Goal: Information Seeking & Learning: Learn about a topic

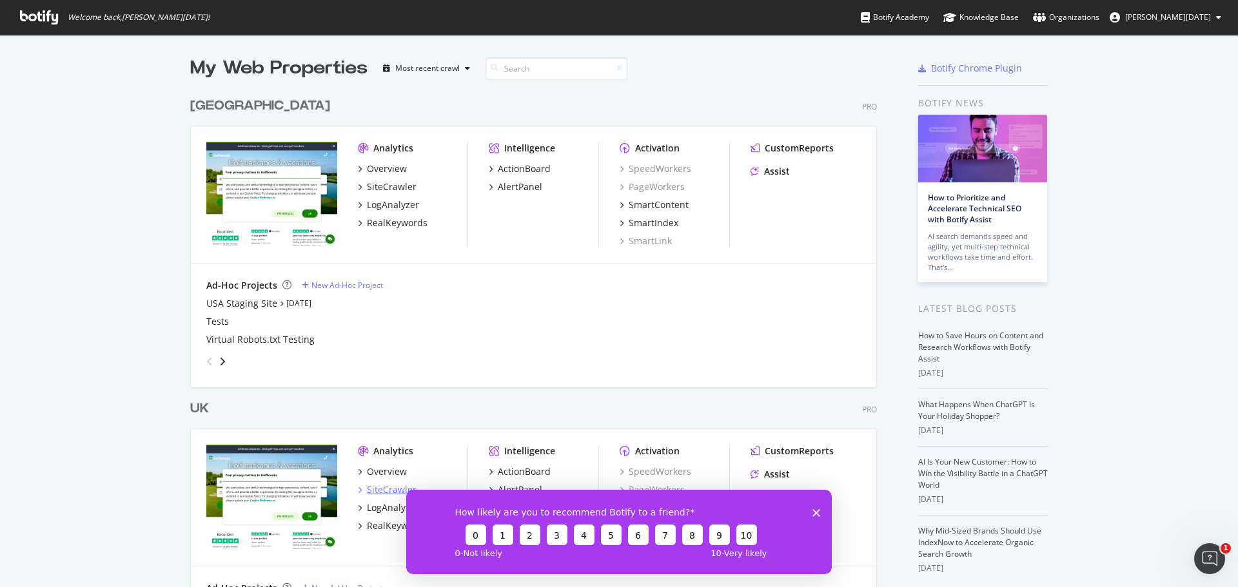
click at [388, 489] on div "SiteCrawler" at bounding box center [392, 490] width 50 height 13
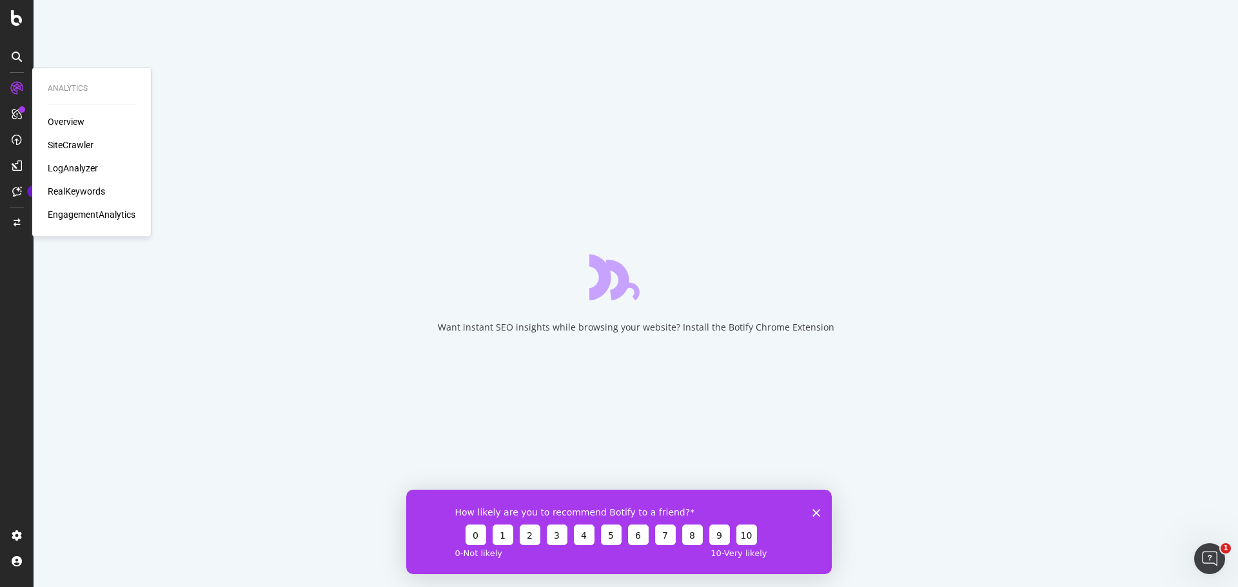
click at [97, 193] on div "RealKeywords" at bounding box center [76, 191] width 57 height 13
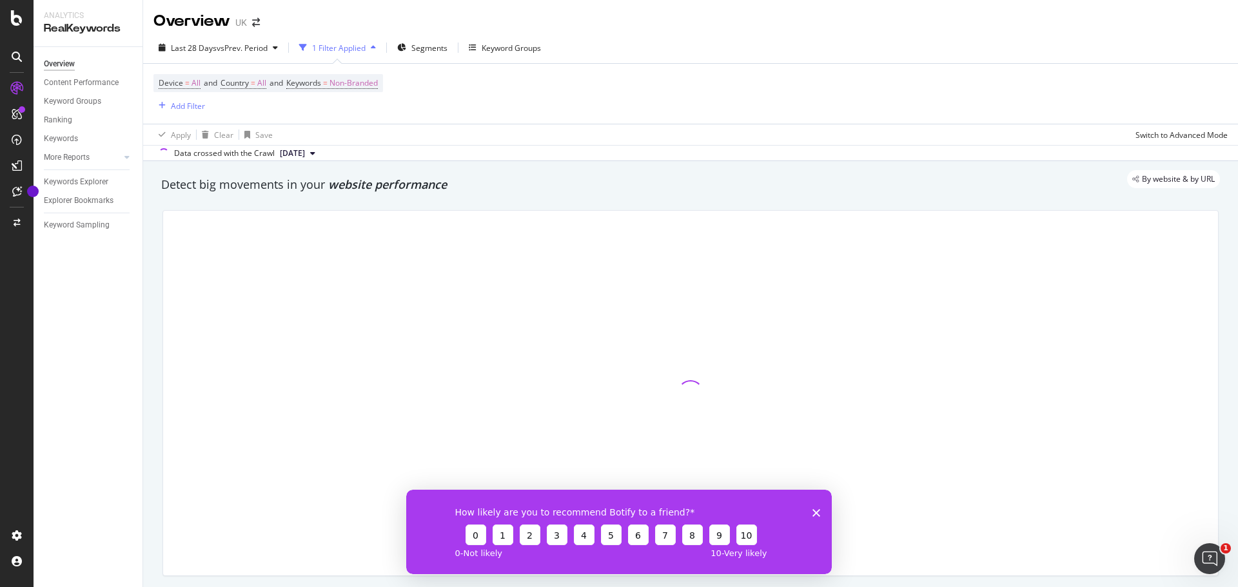
click at [818, 513] on polygon "Close survey" at bounding box center [817, 513] width 8 height 8
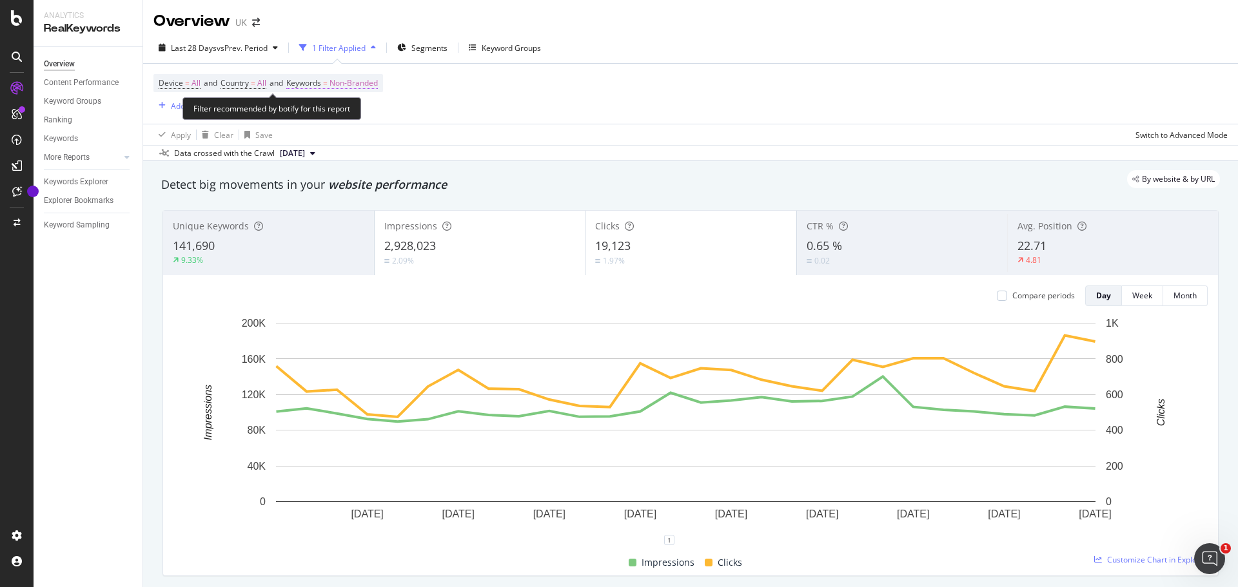
click at [359, 82] on span "Non-Branded" at bounding box center [354, 83] width 48 height 18
click at [350, 108] on span "Non-Branded" at bounding box center [332, 113] width 54 height 11
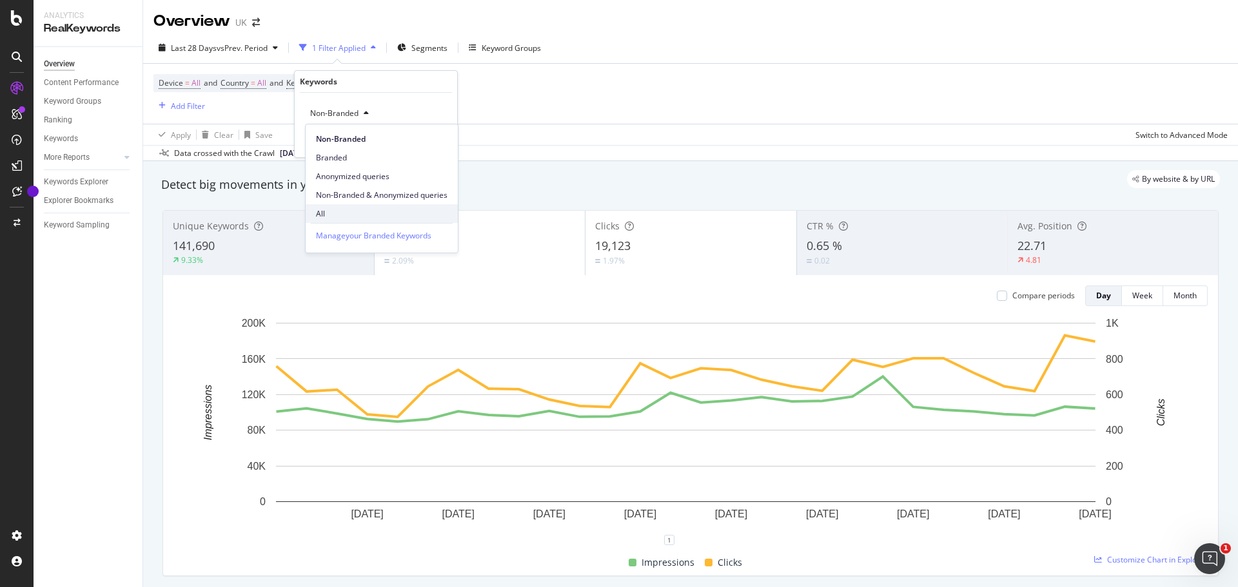
click at [359, 219] on span "All" at bounding box center [382, 214] width 132 height 12
click at [435, 148] on div "All Cancel Add filter Apply" at bounding box center [376, 125] width 163 height 64
click at [431, 126] on div "All Cancel Add filter Apply" at bounding box center [376, 125] width 163 height 64
click at [435, 138] on div "Apply" at bounding box center [437, 140] width 20 height 11
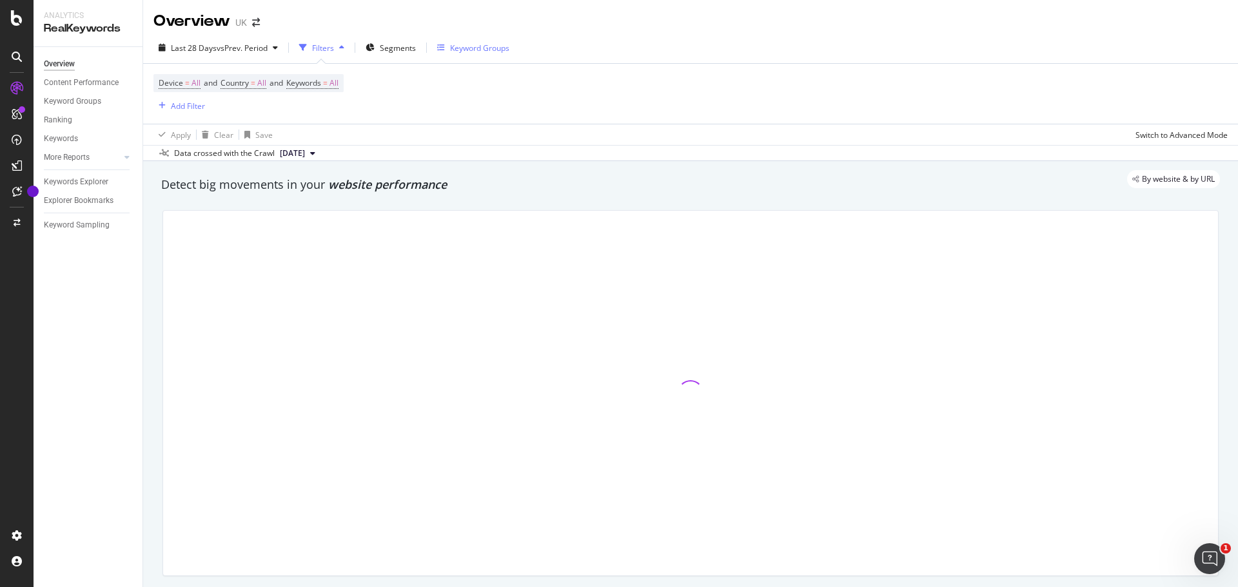
click at [485, 55] on div "Keyword Groups" at bounding box center [473, 47] width 72 height 19
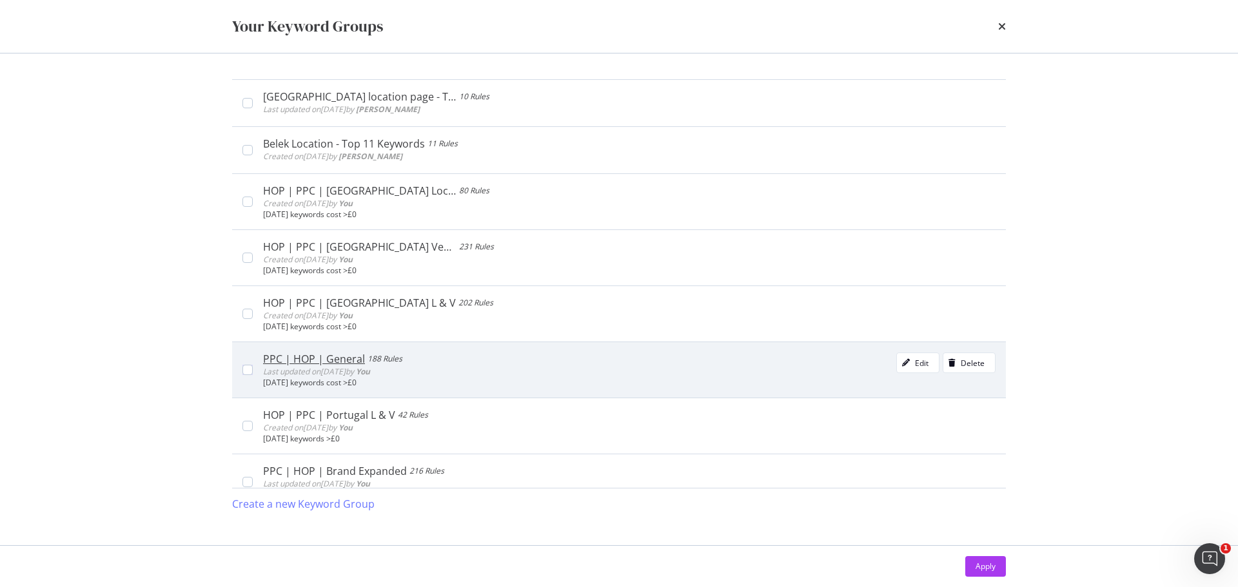
scroll to position [193, 0]
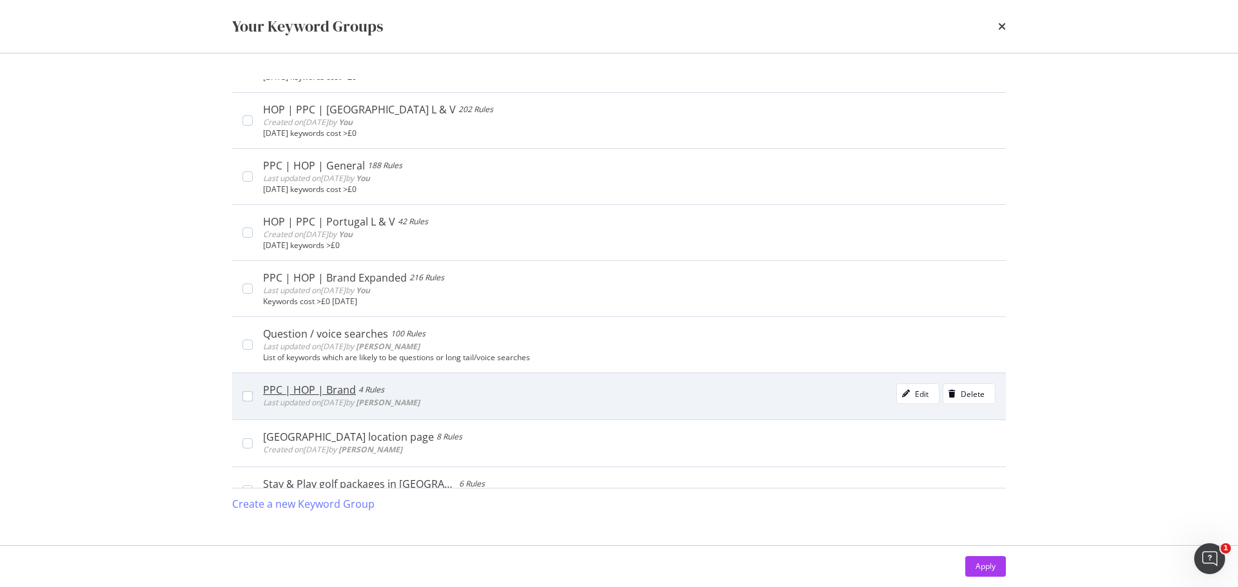
click at [326, 388] on div "PPC | HOP | Brand" at bounding box center [309, 390] width 93 height 13
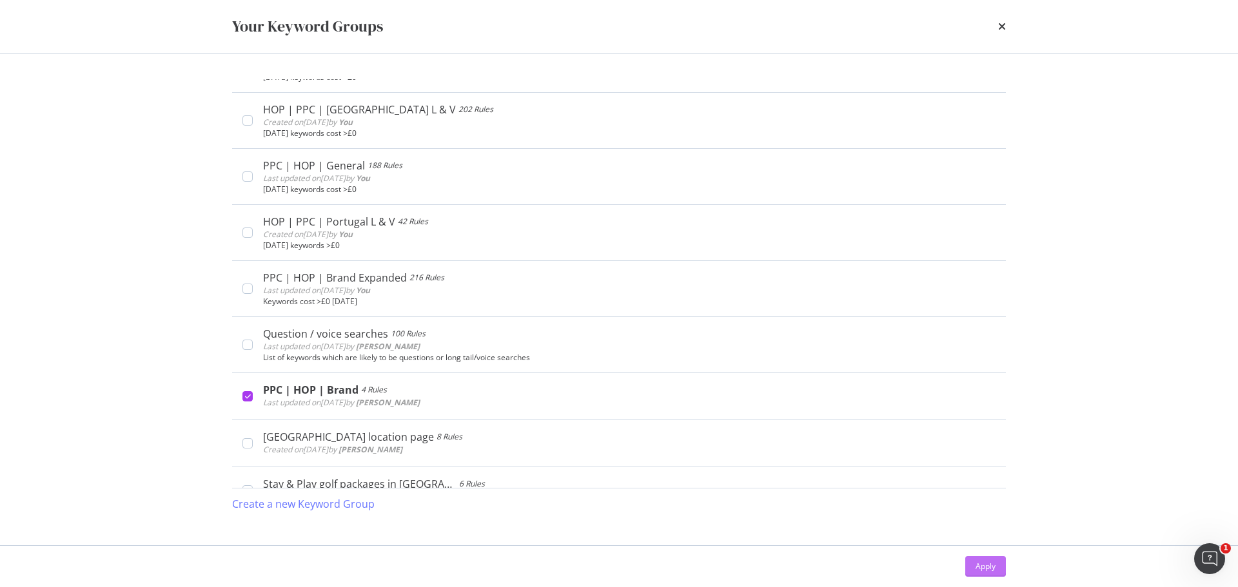
click at [976, 558] on div "Apply" at bounding box center [986, 566] width 20 height 19
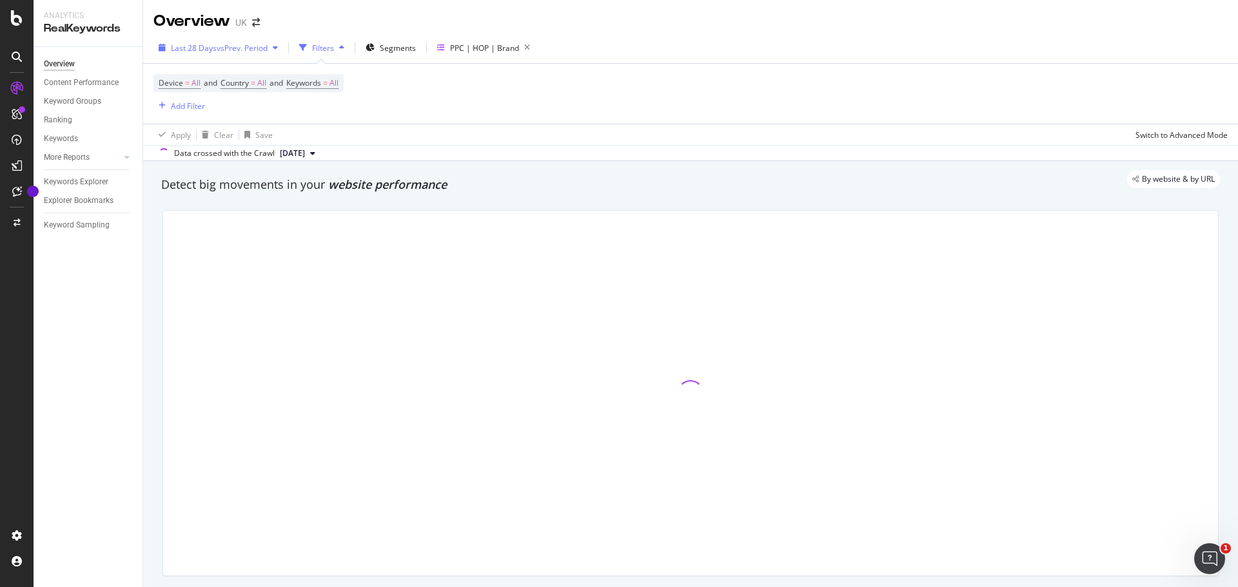
click at [242, 46] on span "vs Prev. Period" at bounding box center [242, 48] width 51 height 11
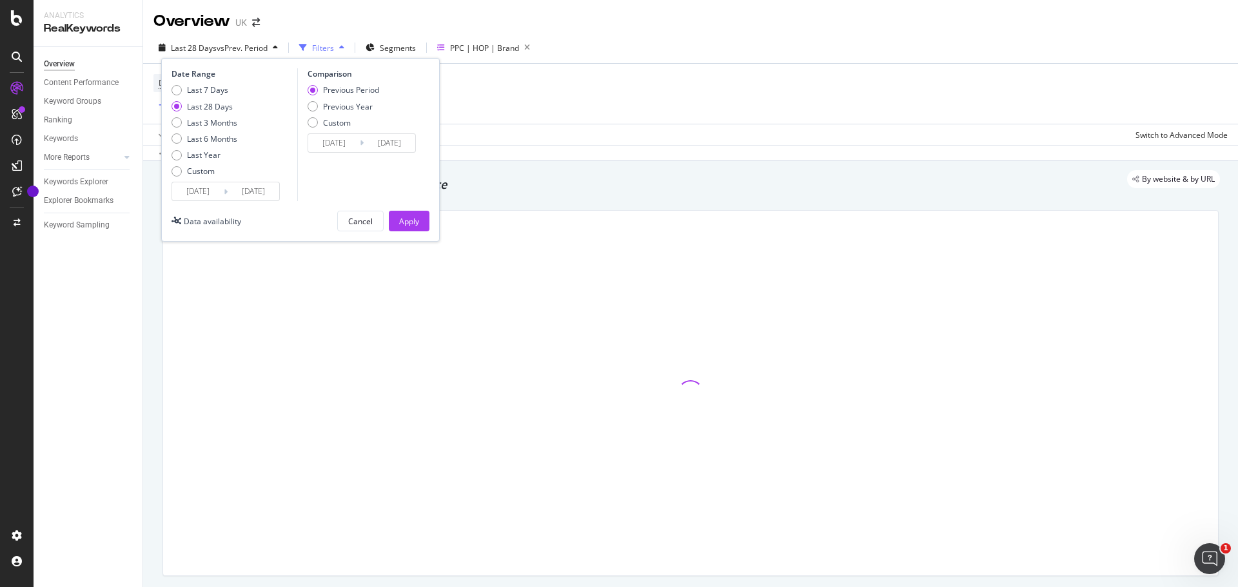
click at [205, 191] on input "[DATE]" at bounding box center [198, 191] width 52 height 18
click at [203, 169] on div "Custom" at bounding box center [201, 171] width 28 height 11
click at [203, 188] on input "[DATE]" at bounding box center [198, 191] width 52 height 18
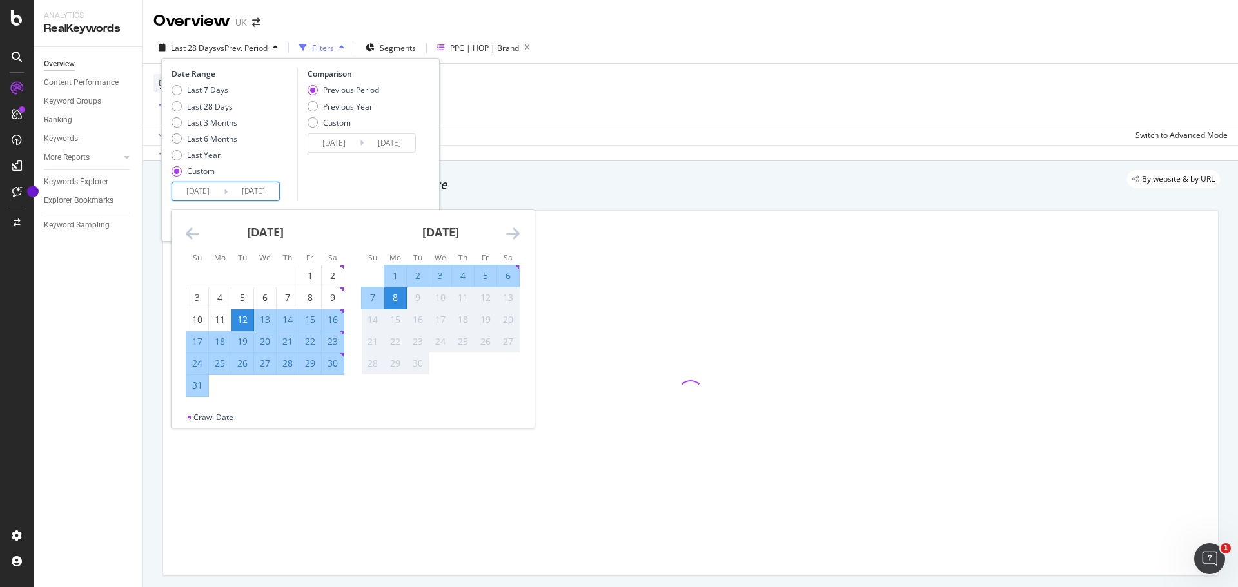
click at [199, 227] on icon "Move backward to switch to the previous month." at bounding box center [193, 233] width 14 height 15
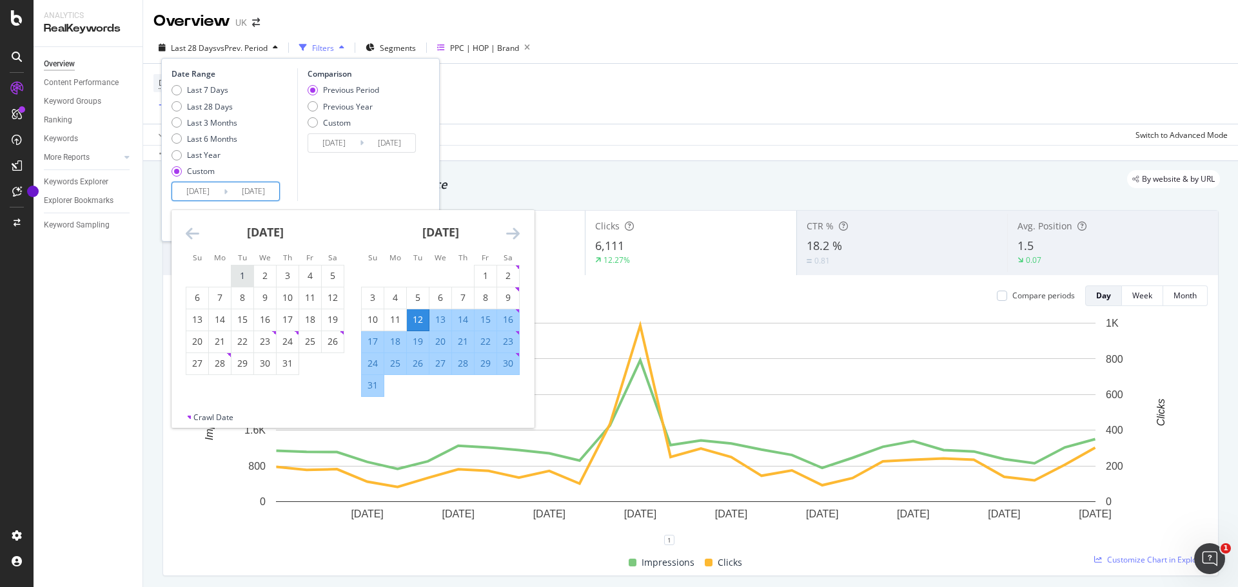
click at [252, 269] on div "1" at bounding box center [243, 276] width 22 height 21
type input "[DATE]"
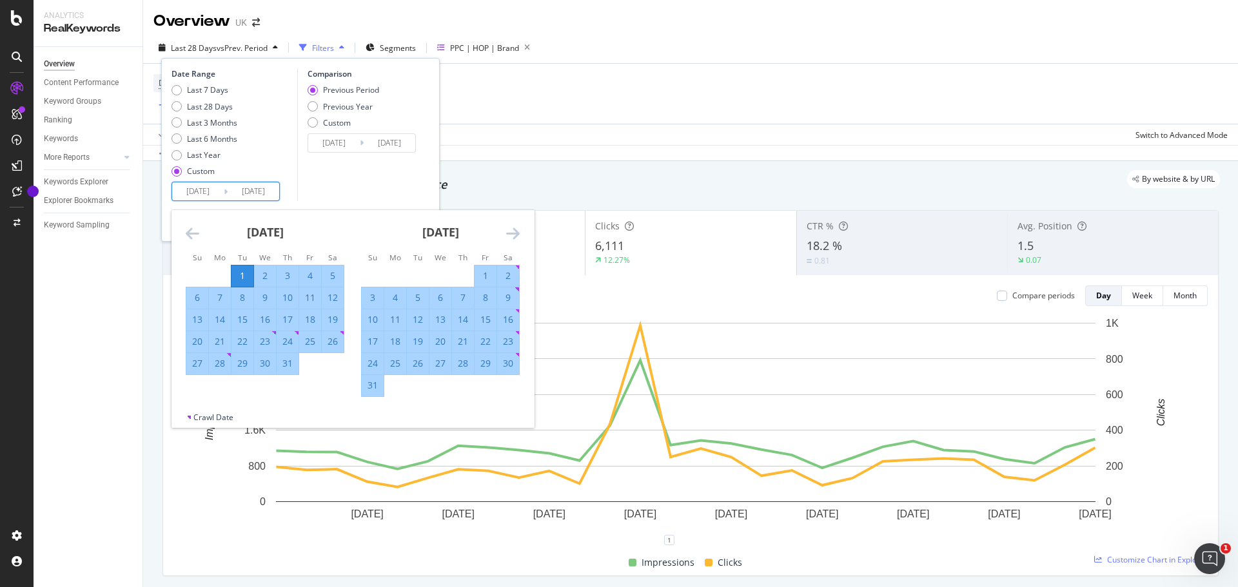
click at [254, 187] on input "[DATE]" at bounding box center [254, 191] width 52 height 18
click at [366, 395] on div "31" at bounding box center [373, 385] width 22 height 21
type input "[DATE]"
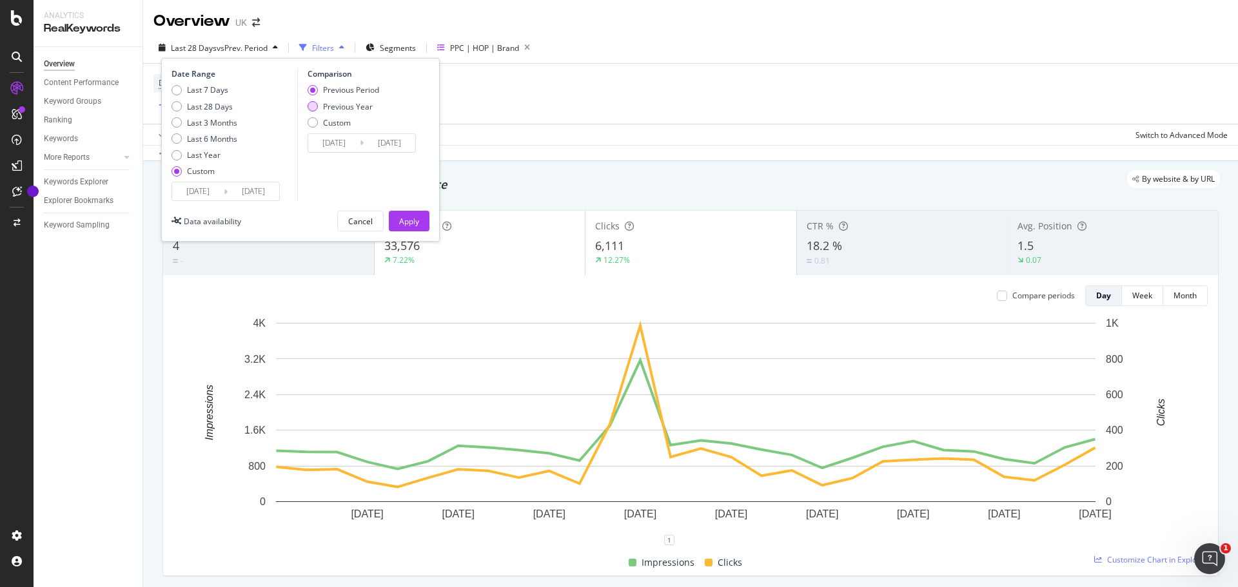
click at [341, 111] on div "Previous Year" at bounding box center [348, 106] width 50 height 11
type input "[DATE]"
click at [341, 148] on input "[DATE]" at bounding box center [334, 143] width 52 height 18
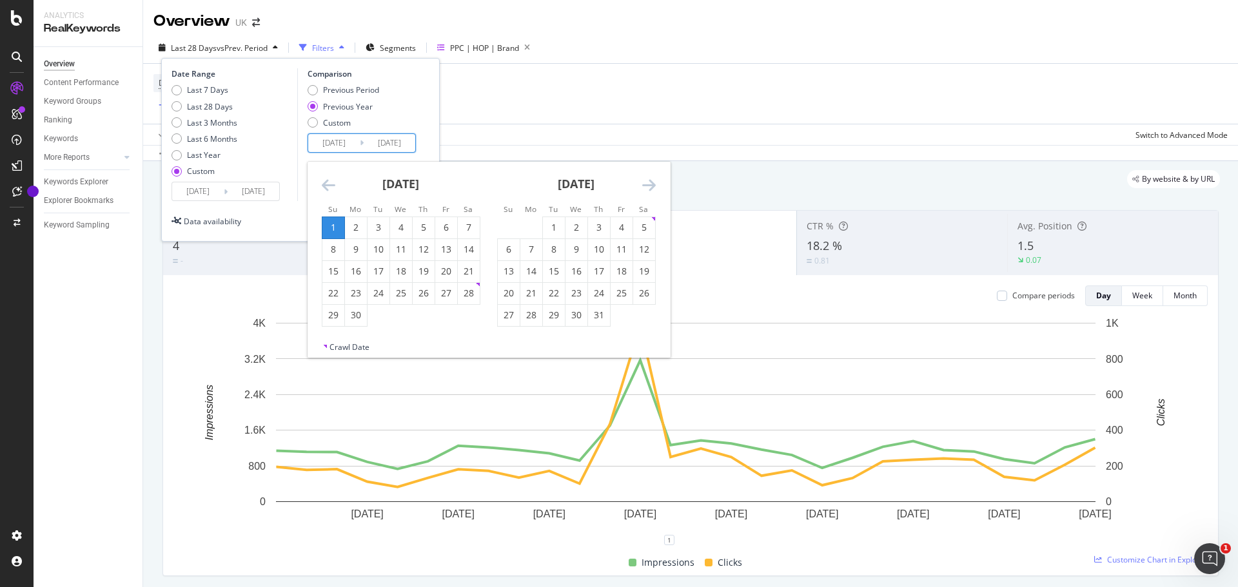
click at [330, 180] on icon "Move backward to switch to the previous month." at bounding box center [329, 184] width 14 height 15
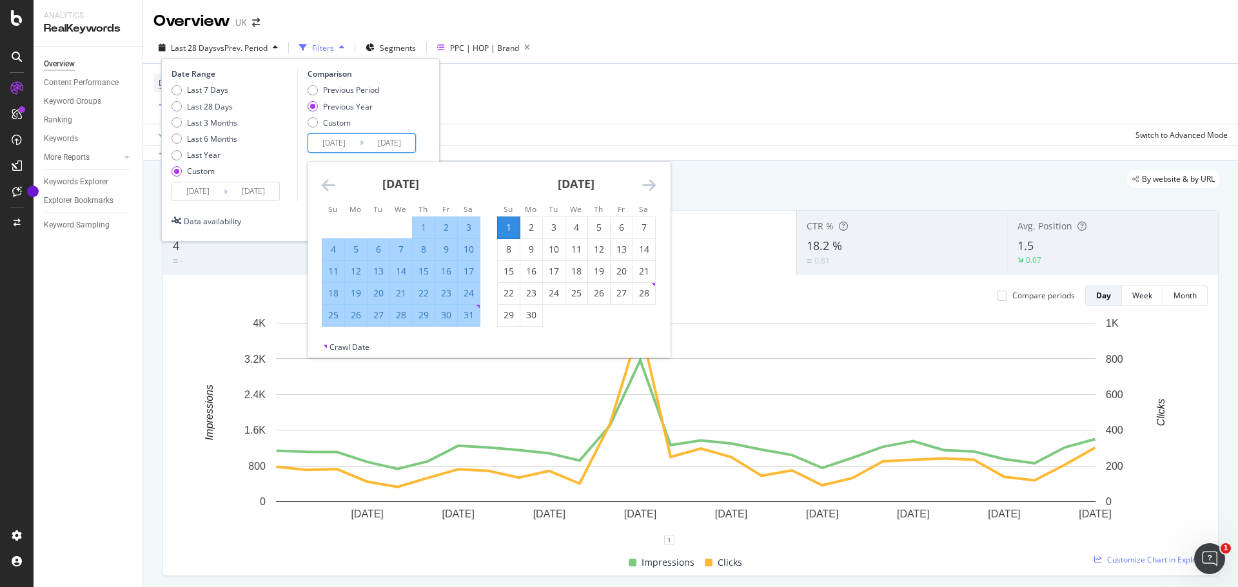
click at [330, 180] on icon "Move backward to switch to the previous month." at bounding box center [329, 184] width 14 height 15
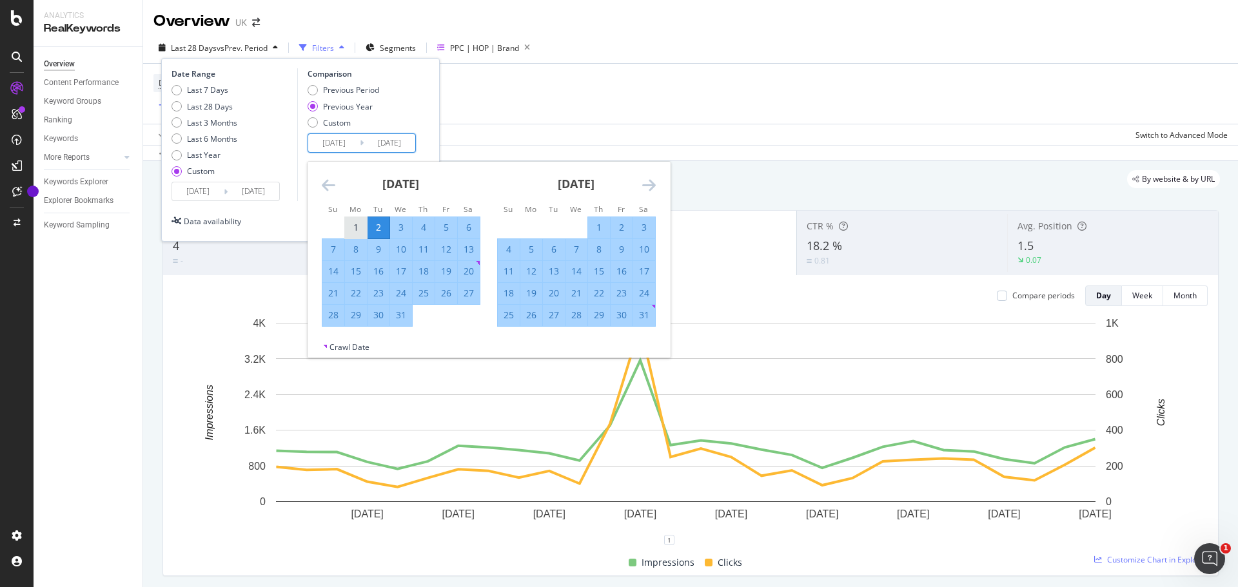
click at [364, 229] on div "1" at bounding box center [356, 227] width 22 height 13
type input "[DATE]"
click at [388, 139] on input "[DATE]" at bounding box center [390, 143] width 52 height 18
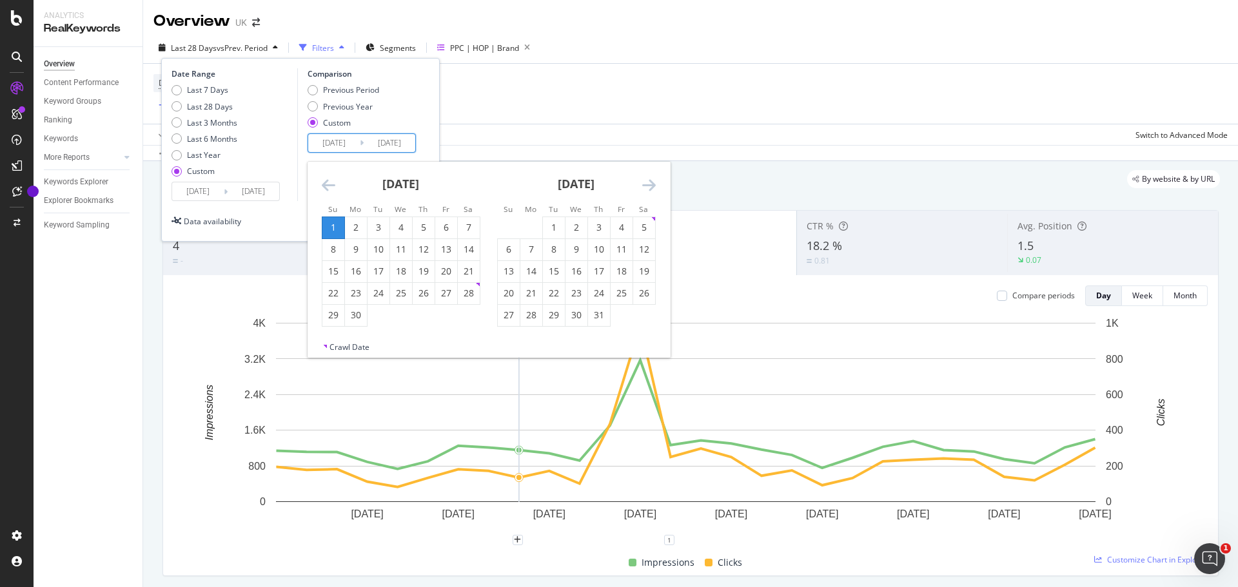
click at [319, 182] on div "[DATE] 1 2 3 4 5 6 7 8 9 10 11 12 13 14 15 16 17 18 19 20 21 22 23 24 25 26 27 …" at bounding box center [400, 244] width 175 height 165
click at [333, 182] on icon "Move backward to switch to the previous month." at bounding box center [329, 184] width 14 height 15
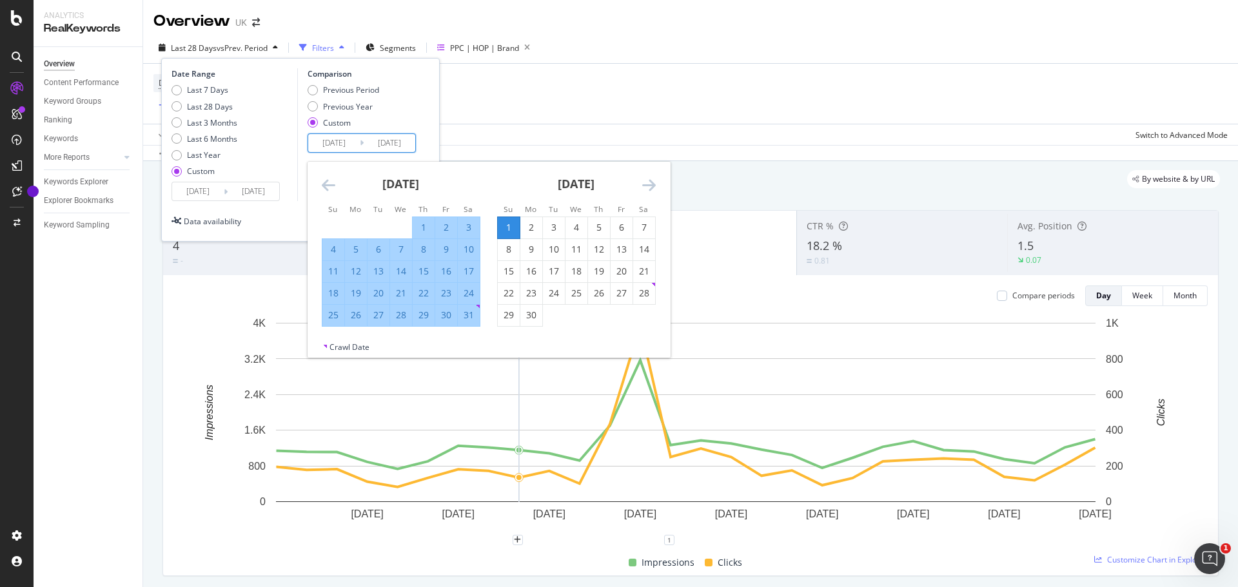
click at [475, 314] on div "31" at bounding box center [469, 315] width 22 height 13
type input "[DATE]"
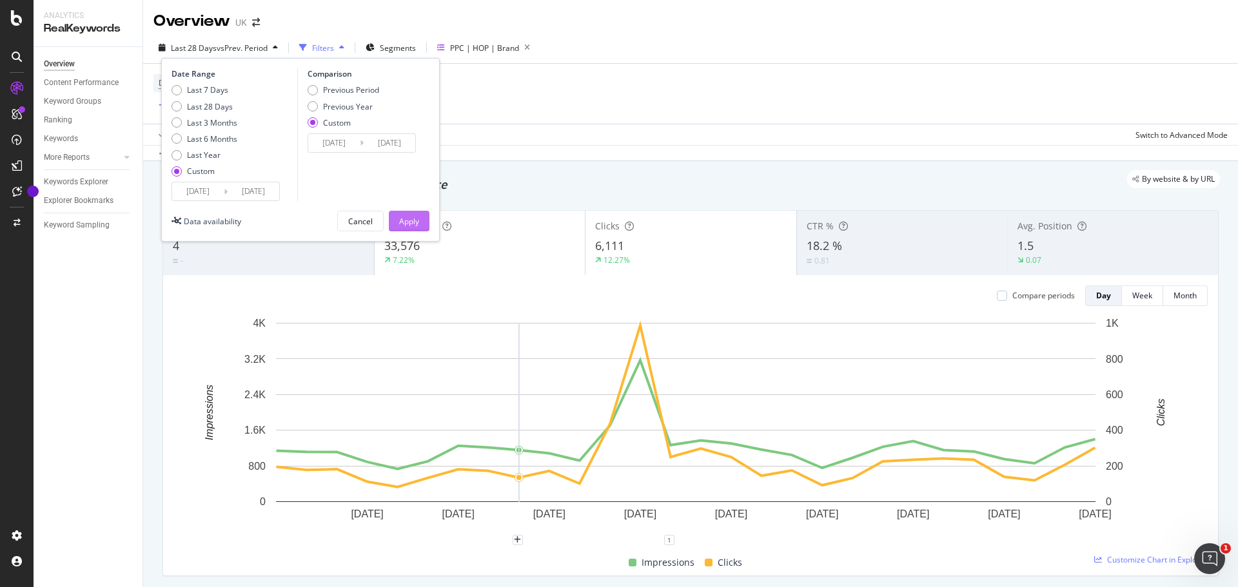
click at [420, 222] on button "Apply" at bounding box center [409, 221] width 41 height 21
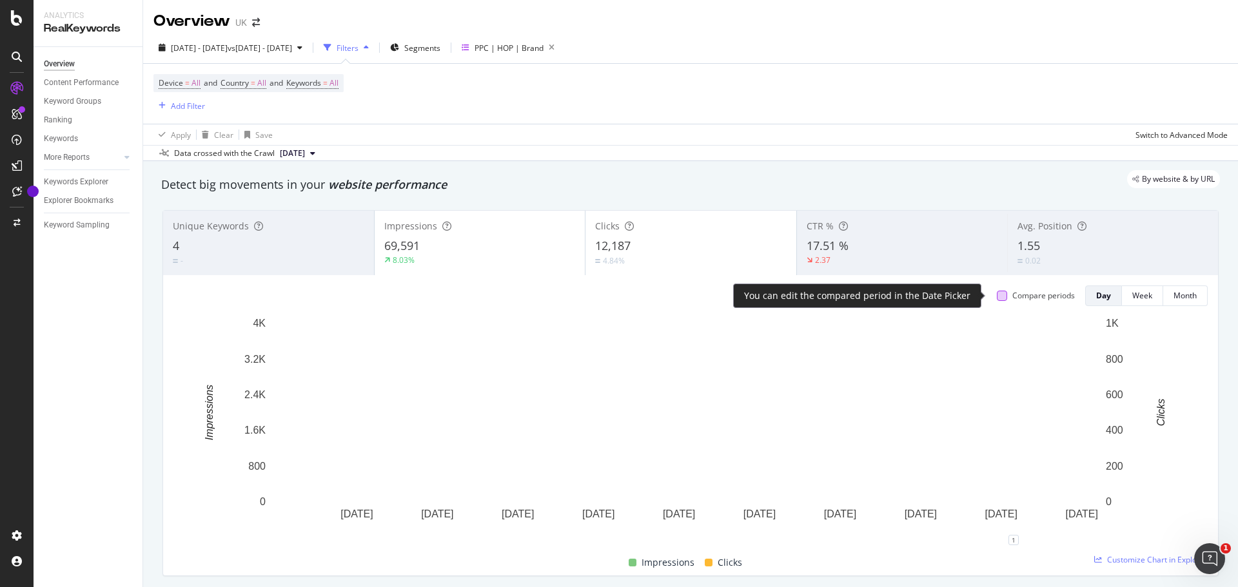
click at [997, 297] on div at bounding box center [1002, 296] width 10 height 10
click at [1000, 297] on icon at bounding box center [1003, 296] width 6 height 6
click at [997, 297] on div at bounding box center [1002, 296] width 10 height 10
